Goal: Information Seeking & Learning: Find specific page/section

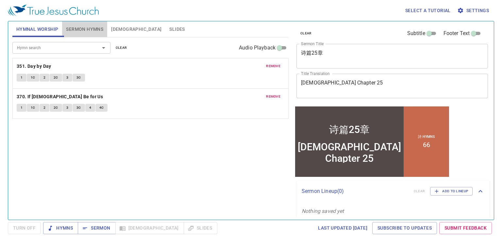
click at [99, 30] on span "Sermon Hymns" at bounding box center [84, 29] width 37 height 8
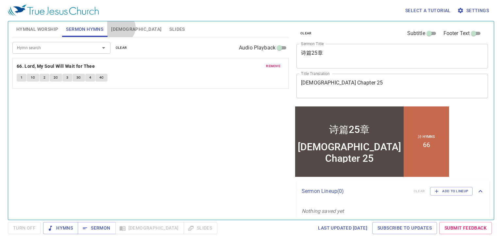
click at [120, 27] on span "[DEMOGRAPHIC_DATA]" at bounding box center [136, 29] width 50 height 8
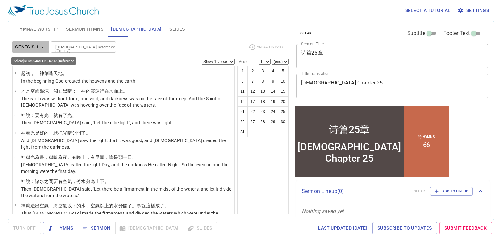
click at [43, 44] on icon "button" at bounding box center [43, 47] width 8 height 8
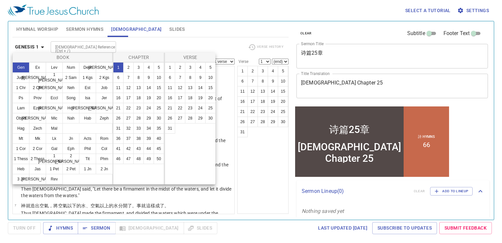
click at [103, 225] on div at bounding box center [251, 121] width 502 height 243
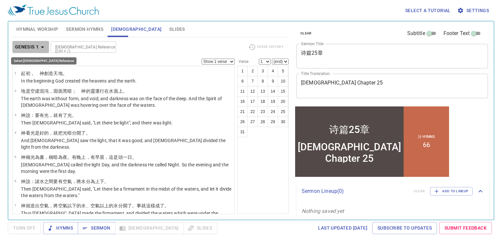
click at [38, 48] on b "Genesis 1" at bounding box center [27, 47] width 24 height 8
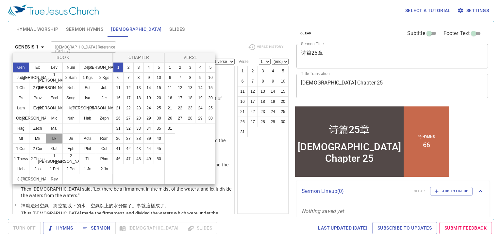
click at [57, 140] on button "Lk" at bounding box center [54, 138] width 17 height 10
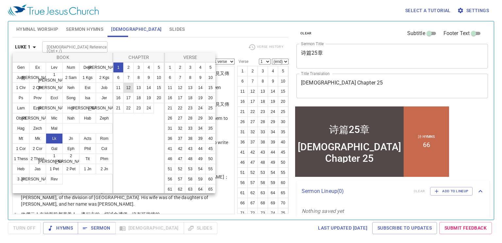
click at [128, 85] on button "12" at bounding box center [128, 87] width 10 height 10
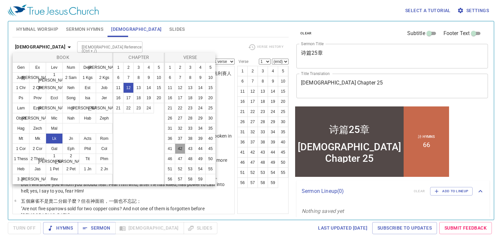
click at [184, 154] on button "42" at bounding box center [180, 148] width 10 height 10
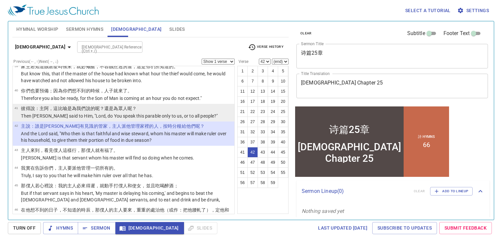
scroll to position [884, 0]
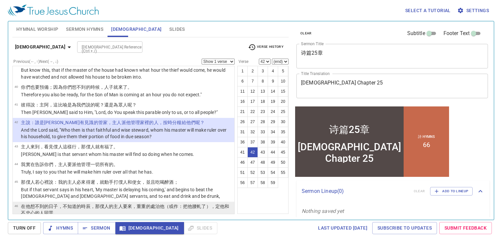
click at [110, 201] on li "46 在 他想 不到 的日子 ，不 知道 的時辰 ，那 僕人 的主人 要來 ，重重的處治他（或作：把他 腰軋了 ），定 他 和 不忠心的人 同罪 。 the …" at bounding box center [124, 216] width 222 height 31
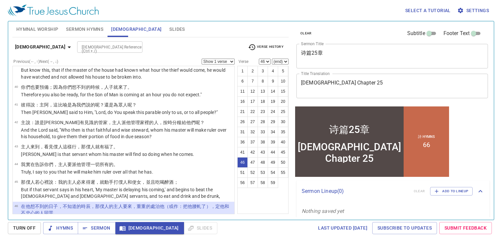
click at [128, 203] on wg2962 "要來 ，重重的處治他（或作：把他 腰軋了 ），定 他 和 不忠心的人 同罪 。" at bounding box center [125, 209] width 208 height 12
click at [105, 226] on span "Sermon" at bounding box center [96, 228] width 27 height 8
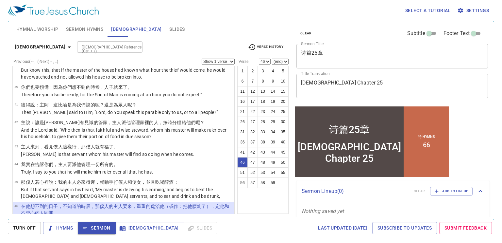
click at [106, 227] on span "Sermon" at bounding box center [96, 228] width 27 height 8
click at [145, 203] on p "在 他想 不到 的日子 ，不 知道 的時辰 ，那 僕人 的主人 要來 ，重重的處治他（或作：把他 腰軋了 ），定 他 和 不忠心的人 同罪 。" at bounding box center [127, 209] width 212 height 13
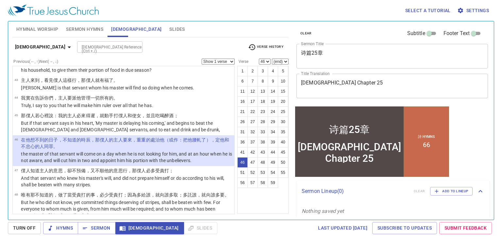
scroll to position [951, 0]
click at [145, 198] on p "But he who did not know, yet committed things deserving of stripes, shall be be…" at bounding box center [127, 208] width 212 height 20
select select "48"
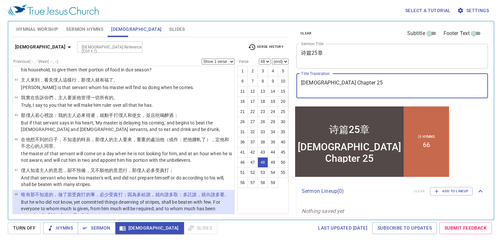
drag, startPoint x: 359, startPoint y: 84, endPoint x: 290, endPoint y: 85, distance: 69.0
click at [290, 85] on div "Hymnal Worship Sermon Hymns Bible Slides Hymn search Hymn search clear Audio Pl…" at bounding box center [251, 118] width 483 height 198
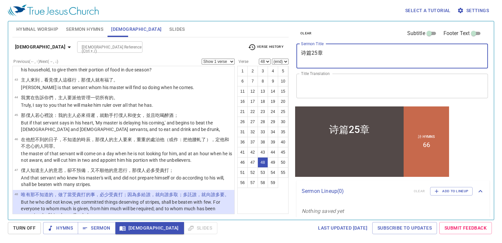
drag, startPoint x: 341, startPoint y: 58, endPoint x: 286, endPoint y: 51, distance: 55.0
click at [286, 51] on div "Hymnal Worship Sermon Hymns Bible Slides Hymn search Hymn search clear Audio Pl…" at bounding box center [251, 118] width 483 height 198
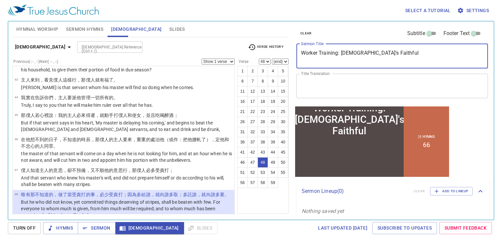
type textarea "Worker Training: God's Faithful"
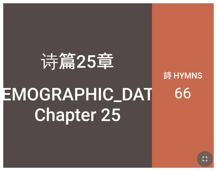
click at [203, 158] on icon "button" at bounding box center [205, 159] width 8 height 8
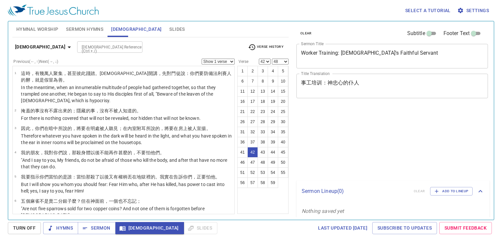
select select "42"
select select "48"
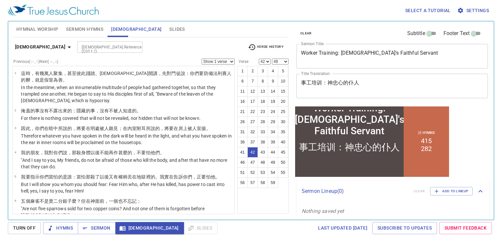
scroll to position [858, 0]
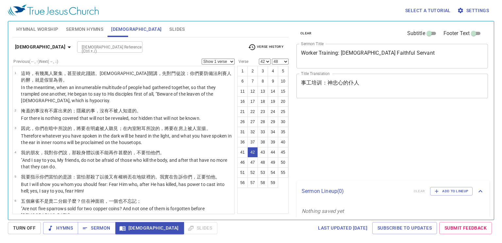
select select "42"
select select "48"
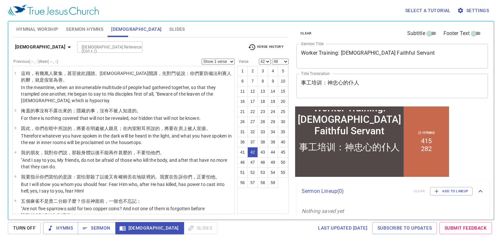
scroll to position [858, 0]
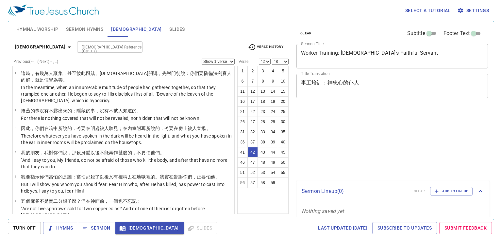
select select "42"
select select "48"
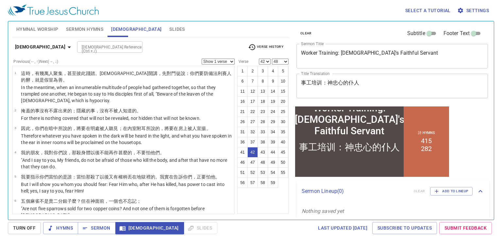
scroll to position [858, 0]
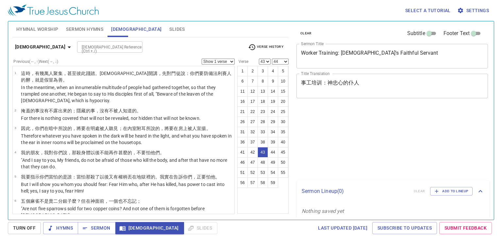
select select "43"
select select "44"
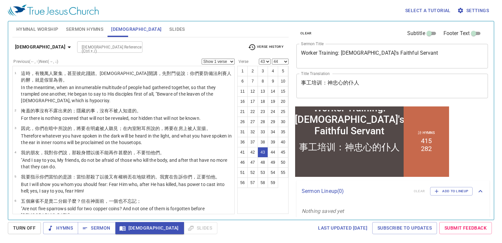
scroll to position [901, 0]
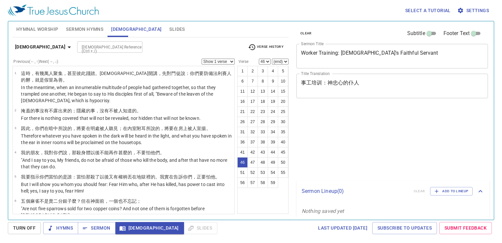
select select "46"
